Goal: Task Accomplishment & Management: Use online tool/utility

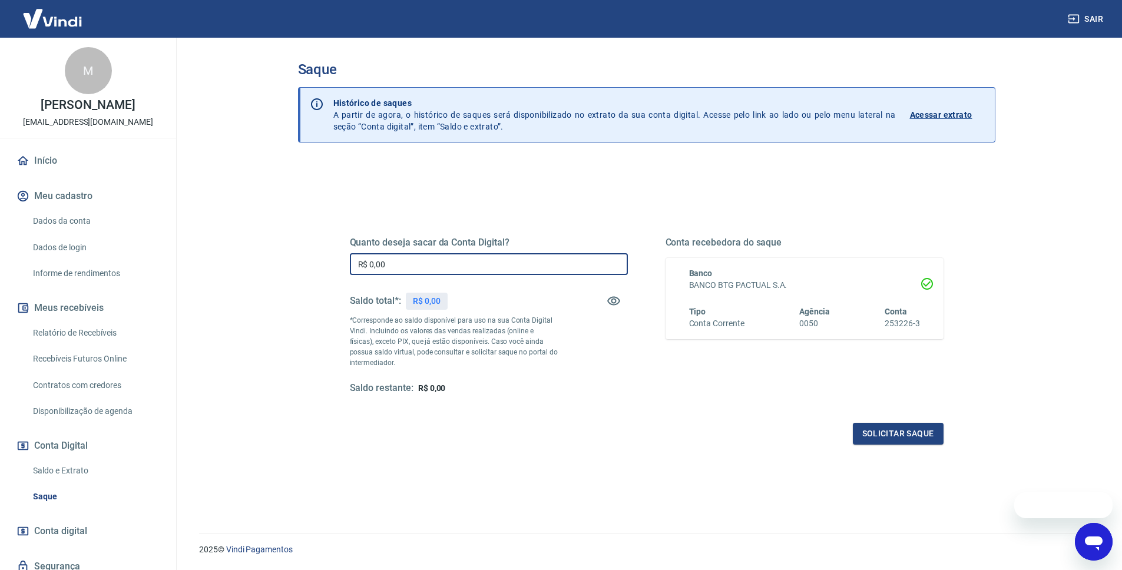
click at [434, 262] on input "R$ 0,00" at bounding box center [489, 264] width 278 height 22
type input "R$ 39.245,79"
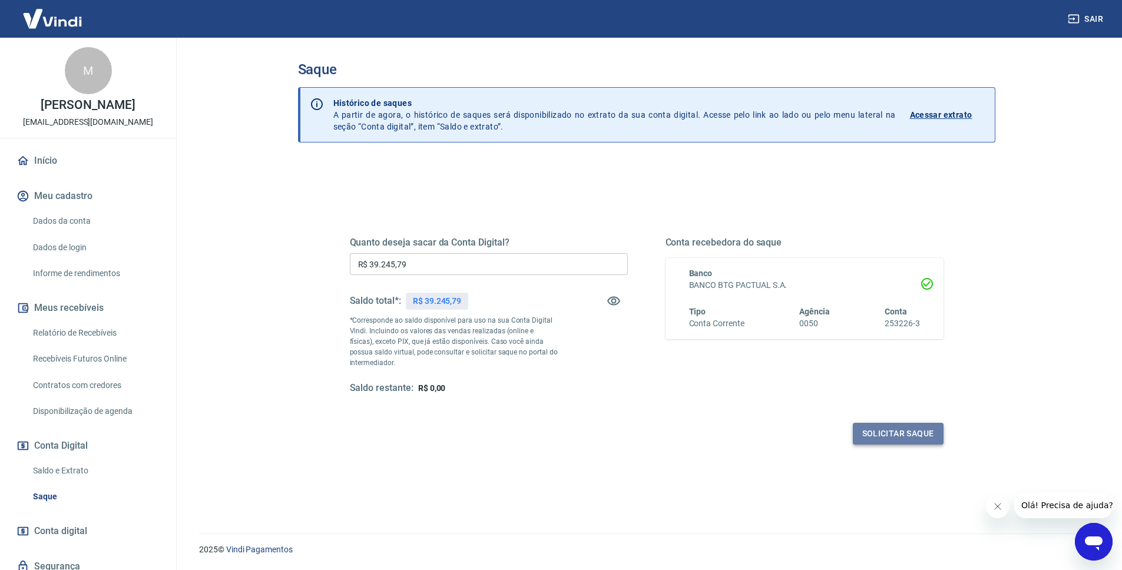
click at [868, 425] on button "Solicitar saque" at bounding box center [898, 434] width 91 height 22
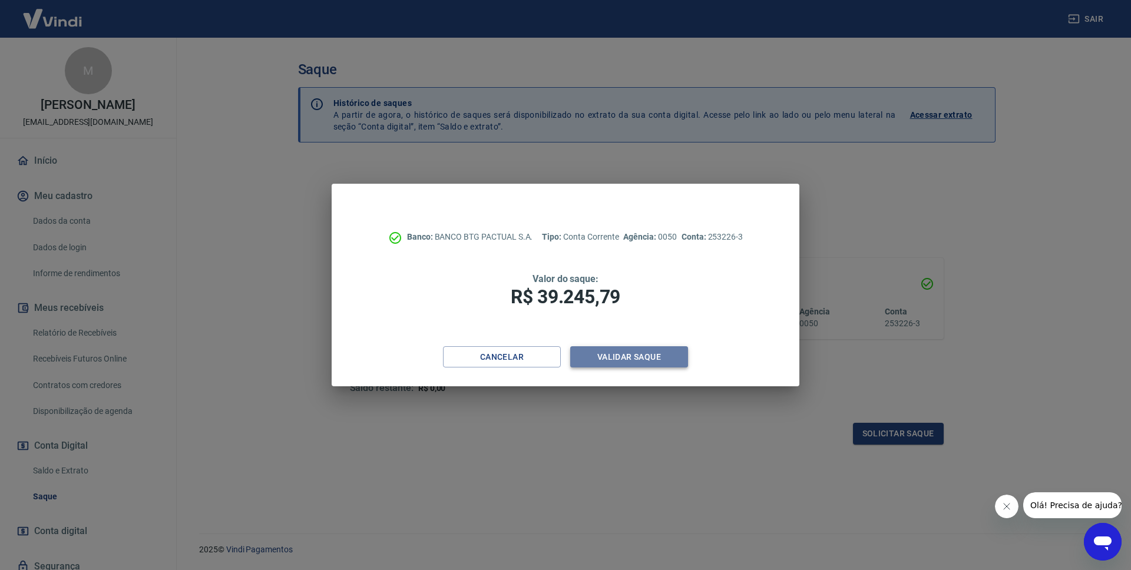
click at [668, 359] on button "Validar saque" at bounding box center [629, 357] width 118 height 22
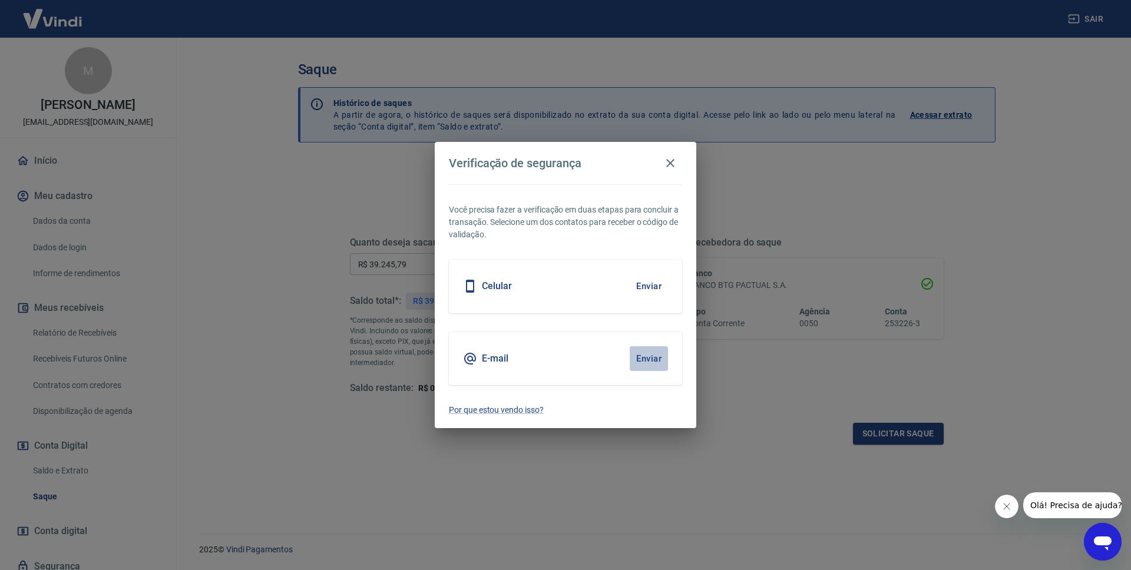
click at [649, 361] on button "Enviar" at bounding box center [649, 358] width 38 height 25
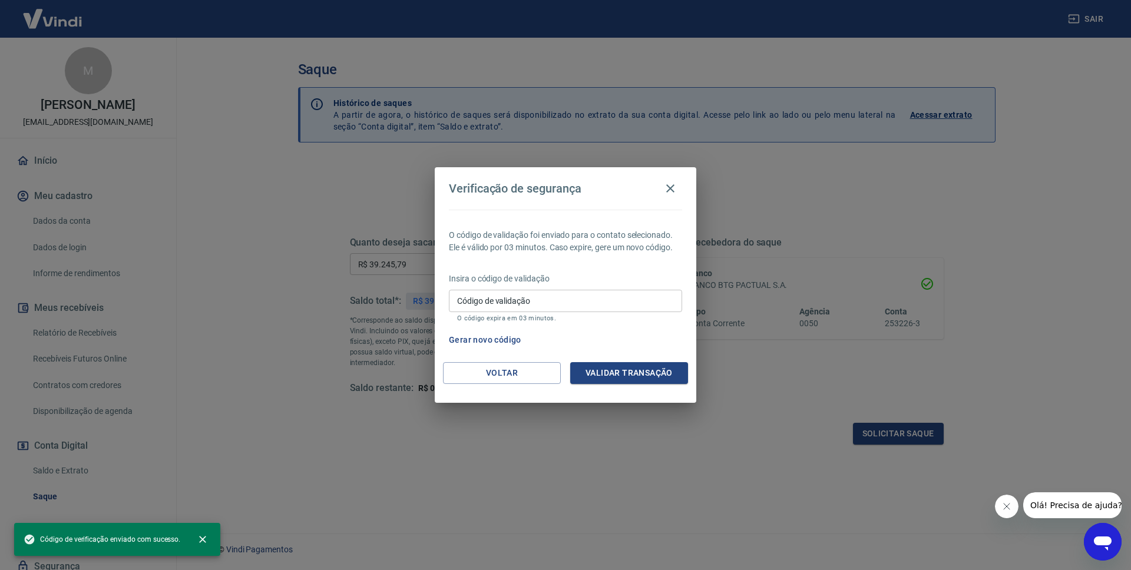
click at [525, 297] on div "Código de validação Código de validação O código expira em 03 minutos." at bounding box center [565, 306] width 233 height 32
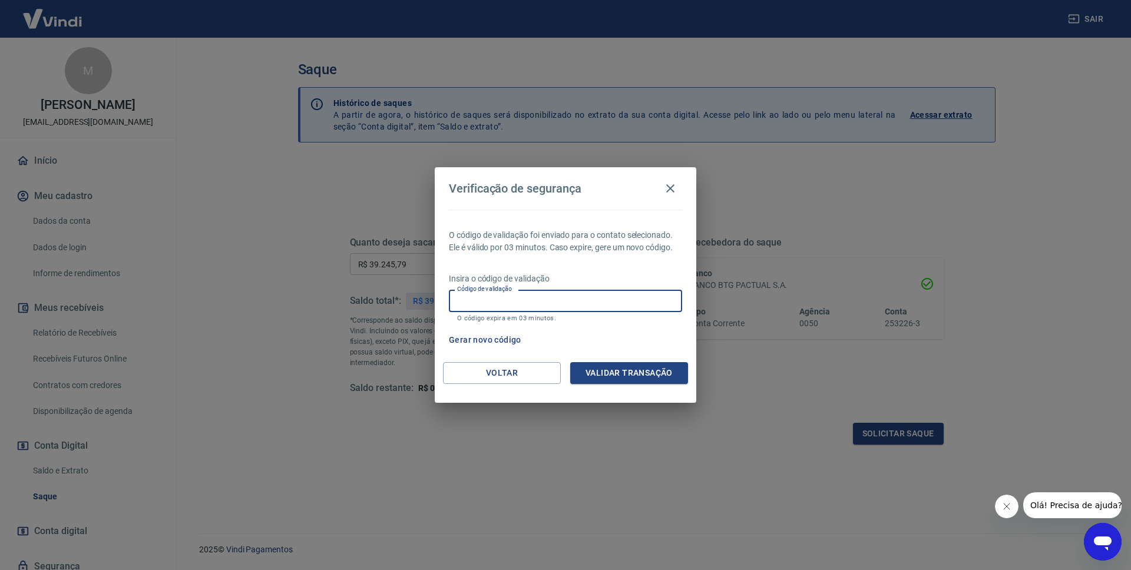
paste input "923348"
type input "923348"
click at [626, 376] on button "Validar transação" at bounding box center [629, 373] width 118 height 22
